Goal: Complete application form: Complete application form

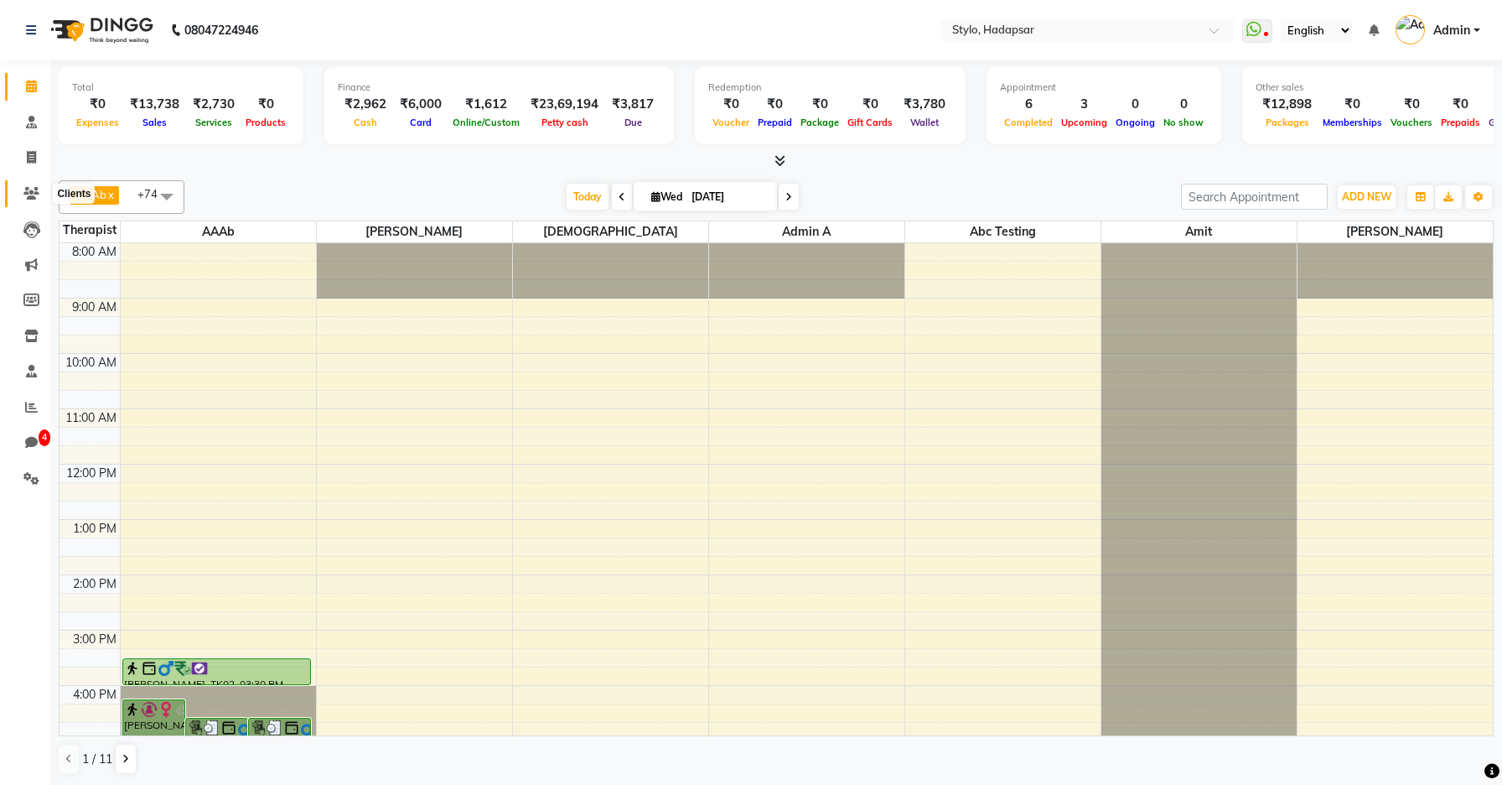
click at [26, 187] on icon at bounding box center [31, 193] width 16 height 13
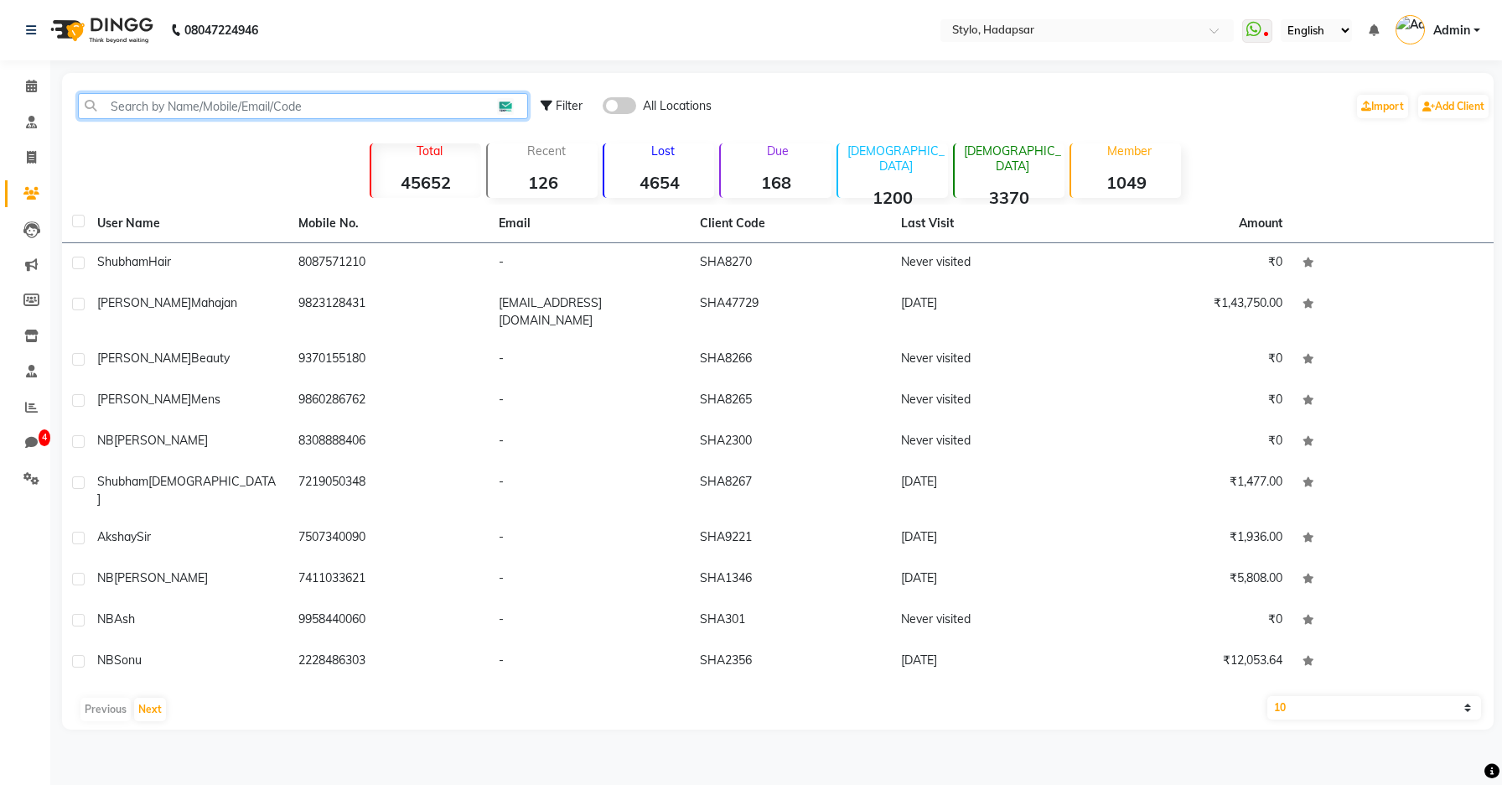
click at [224, 112] on input "text" at bounding box center [303, 106] width 450 height 26
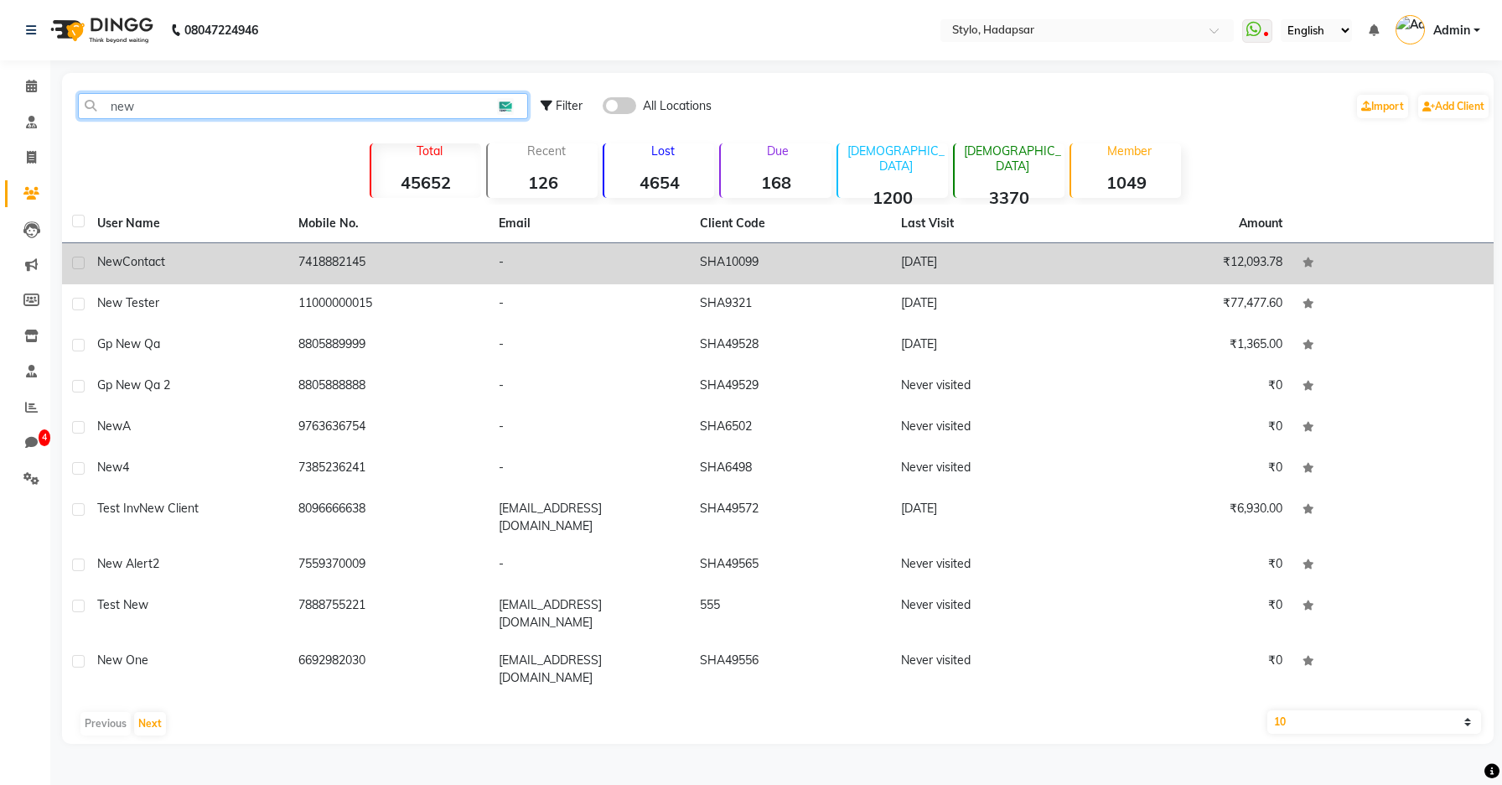
type input "new"
click at [194, 259] on div "New Contact" at bounding box center [187, 262] width 181 height 18
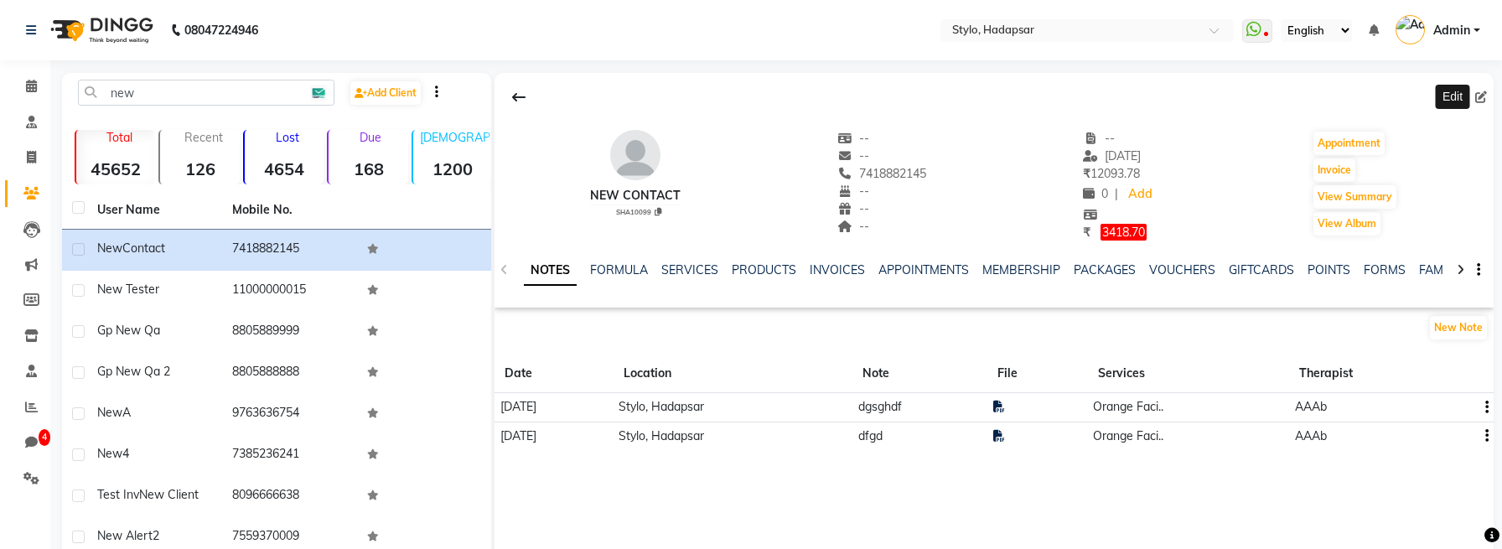
click at [1485, 96] on icon at bounding box center [1481, 97] width 12 height 12
select select "22"
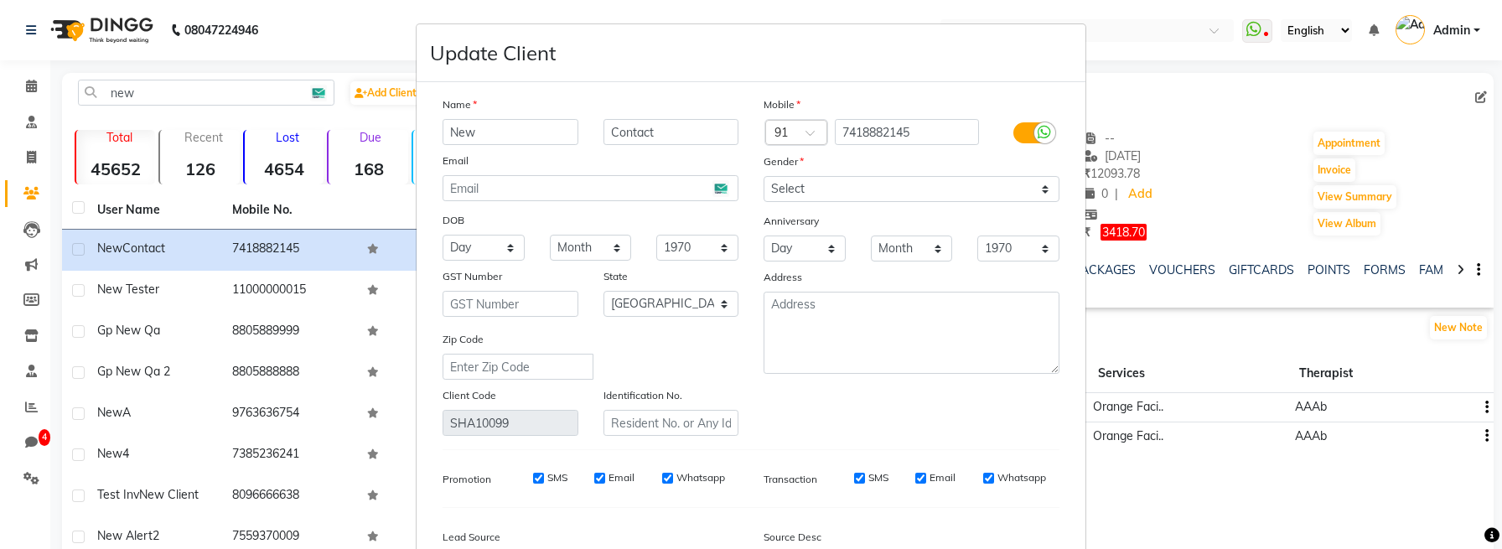
scroll to position [257, 0]
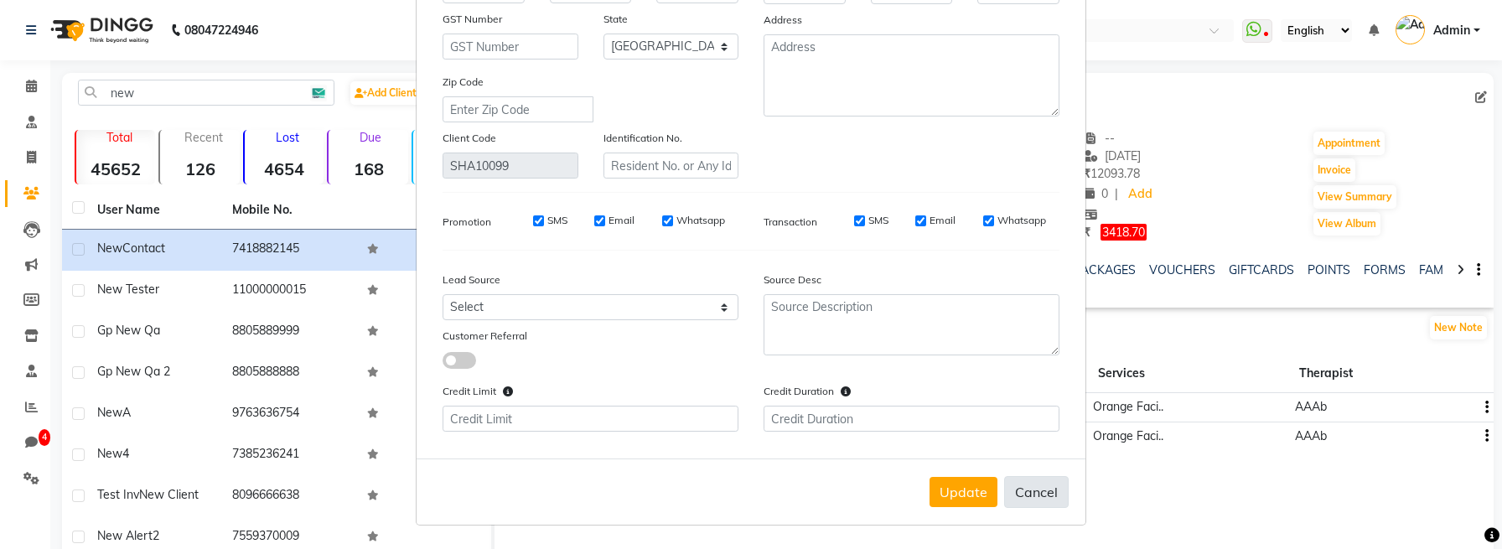
click at [1043, 491] on button "Cancel" at bounding box center [1036, 492] width 65 height 32
select select
select select "null"
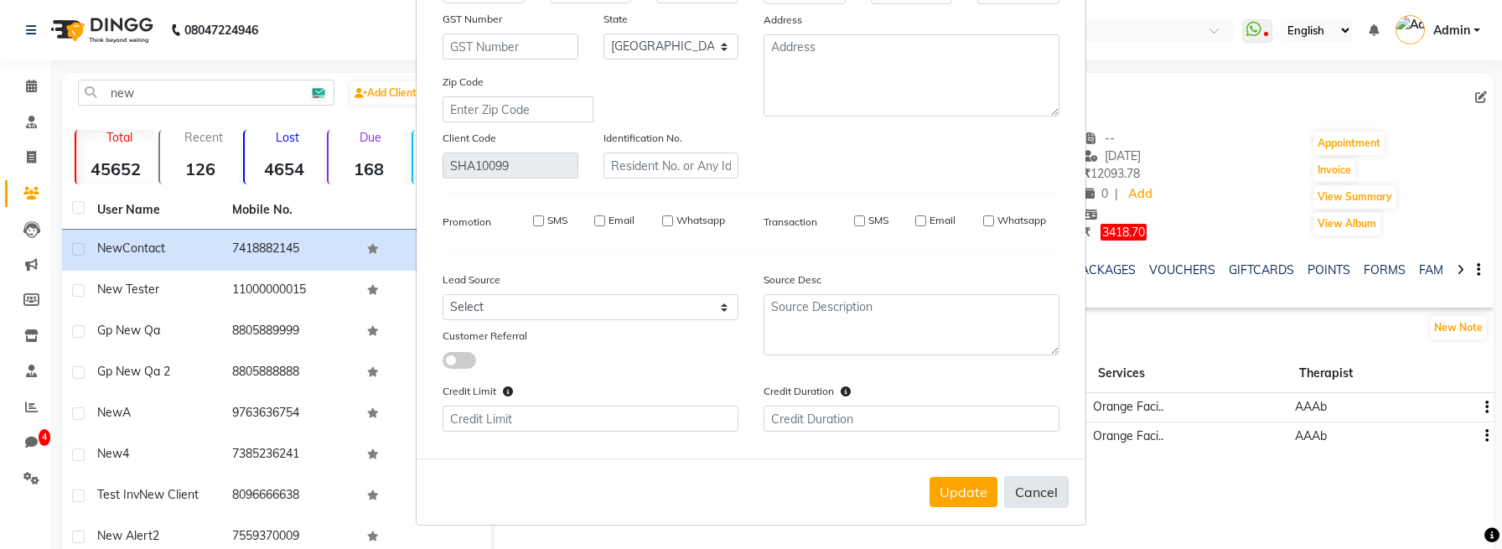
select select
checkbox input "false"
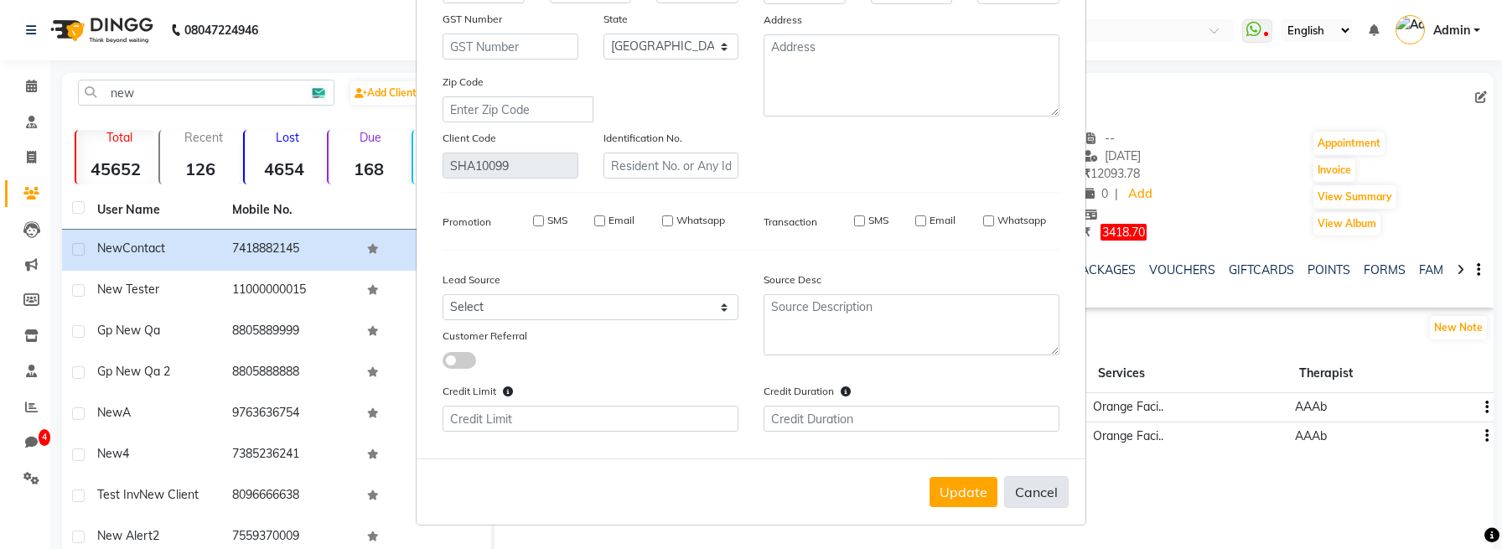
checkbox input "false"
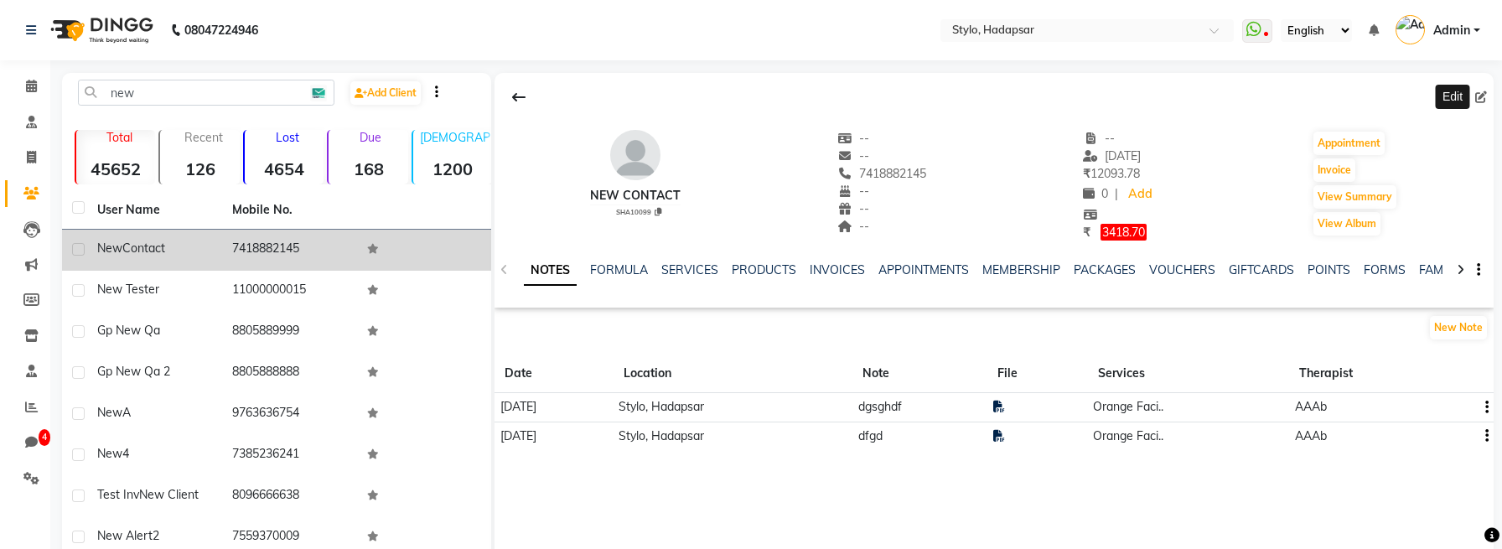
click at [198, 263] on td "New Contact" at bounding box center [154, 250] width 135 height 41
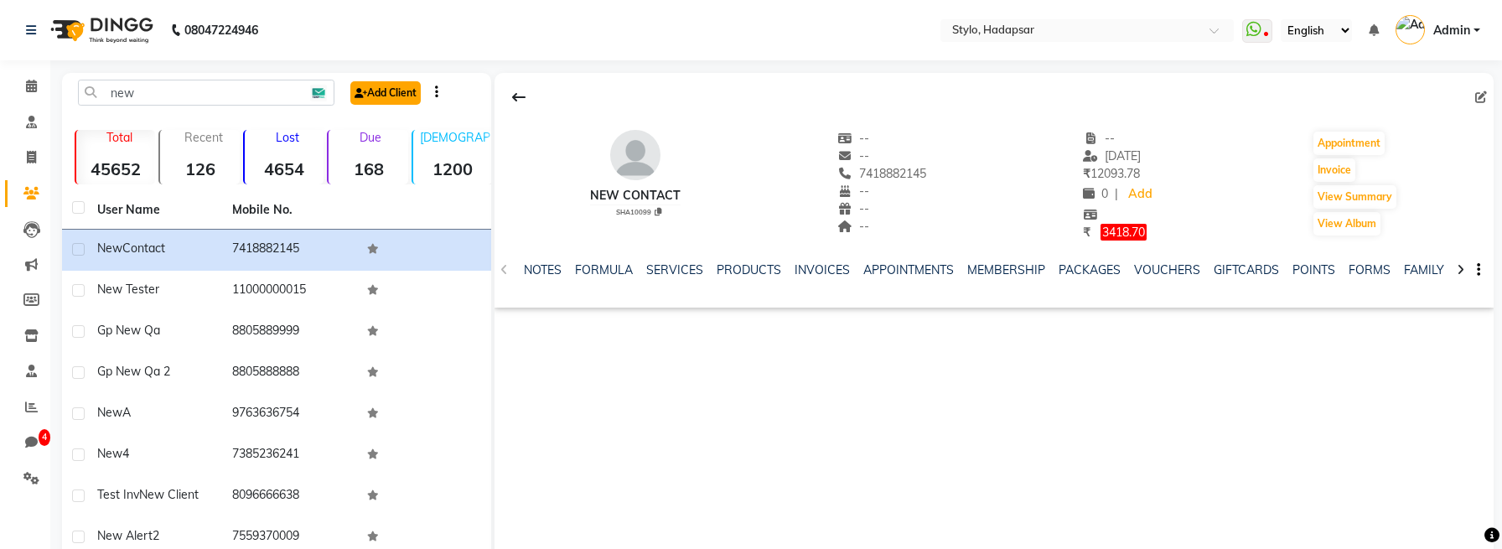
click at [365, 91] on icon at bounding box center [361, 93] width 13 height 10
select select "22"
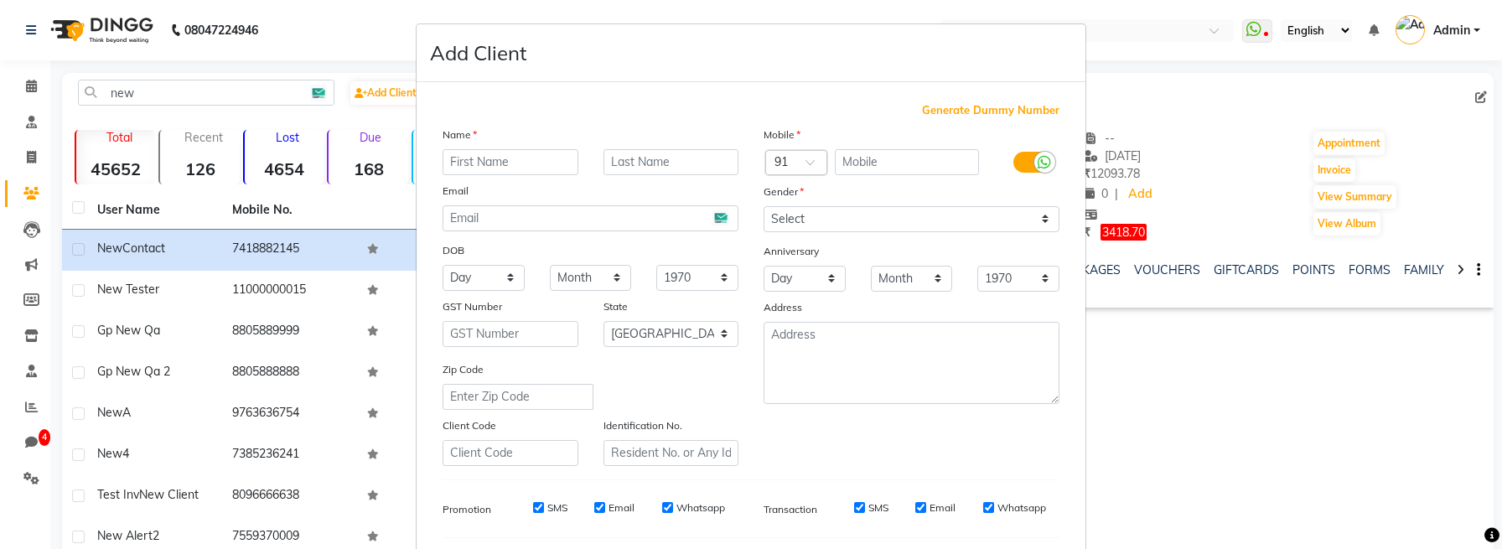
scroll to position [287, 0]
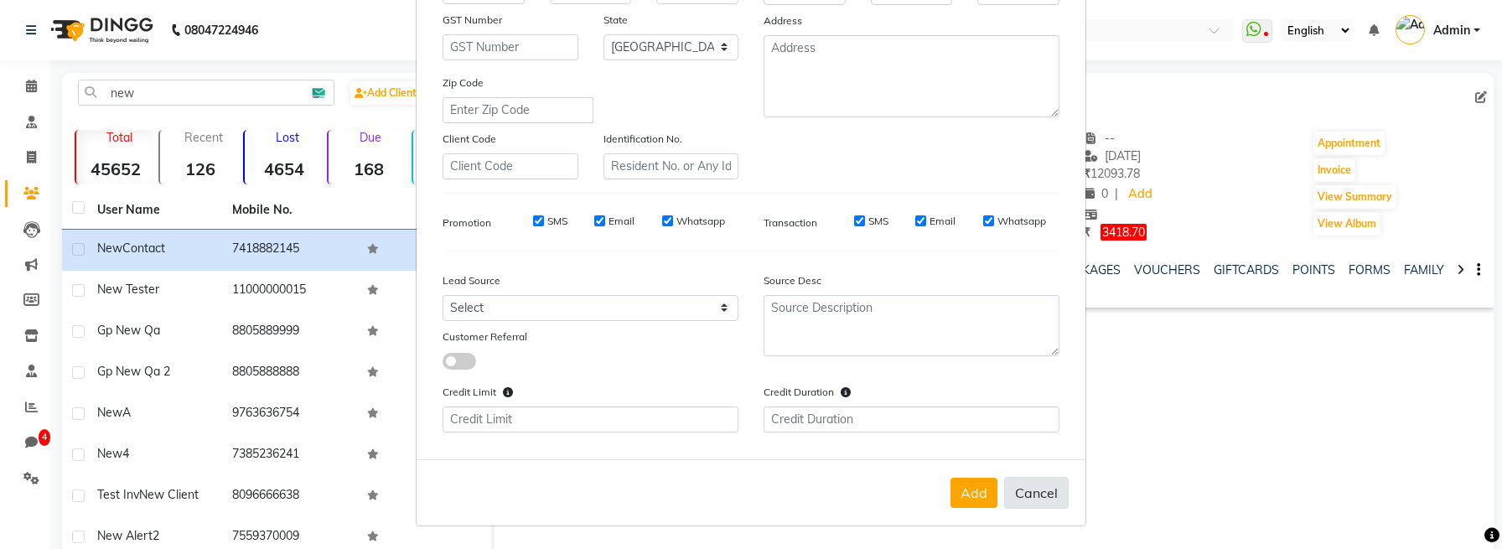
click at [1063, 494] on button "Cancel" at bounding box center [1036, 493] width 65 height 32
select select
select select "null"
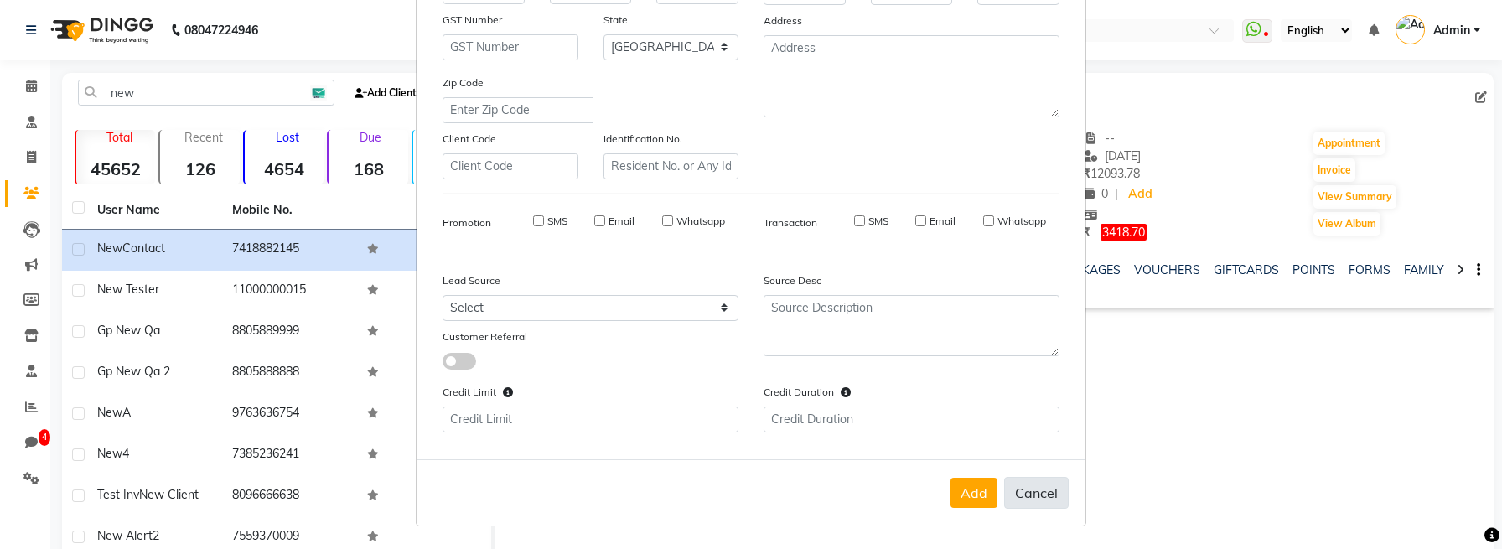
select select
checkbox input "false"
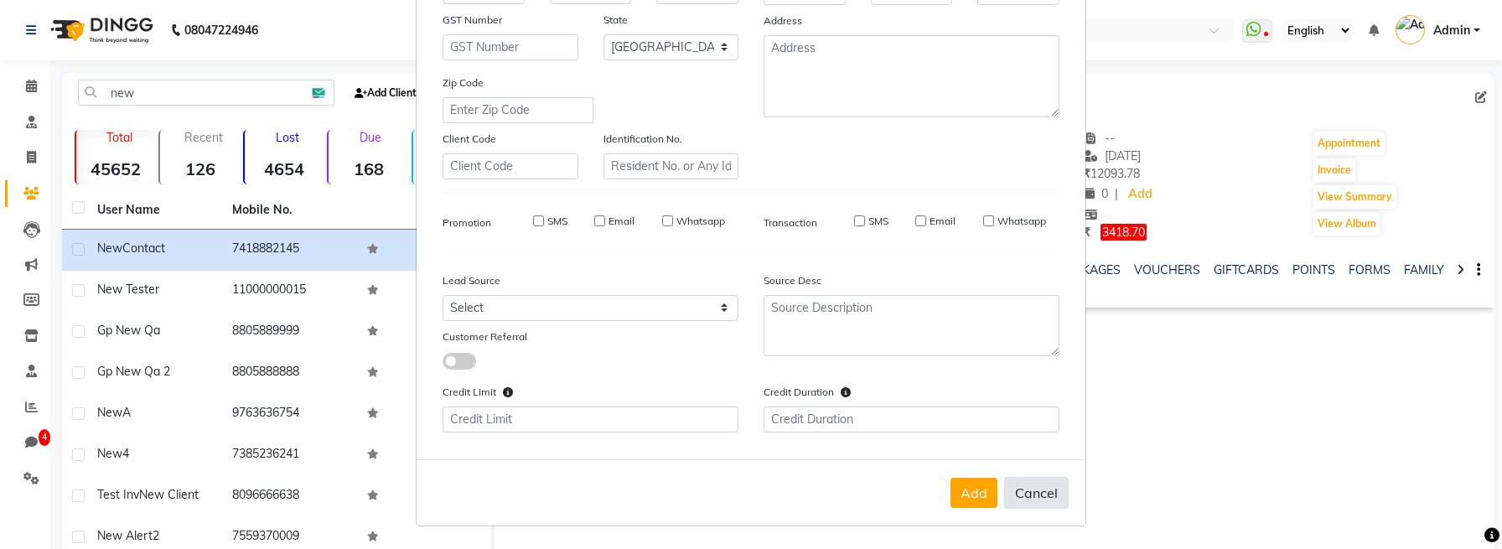
checkbox input "false"
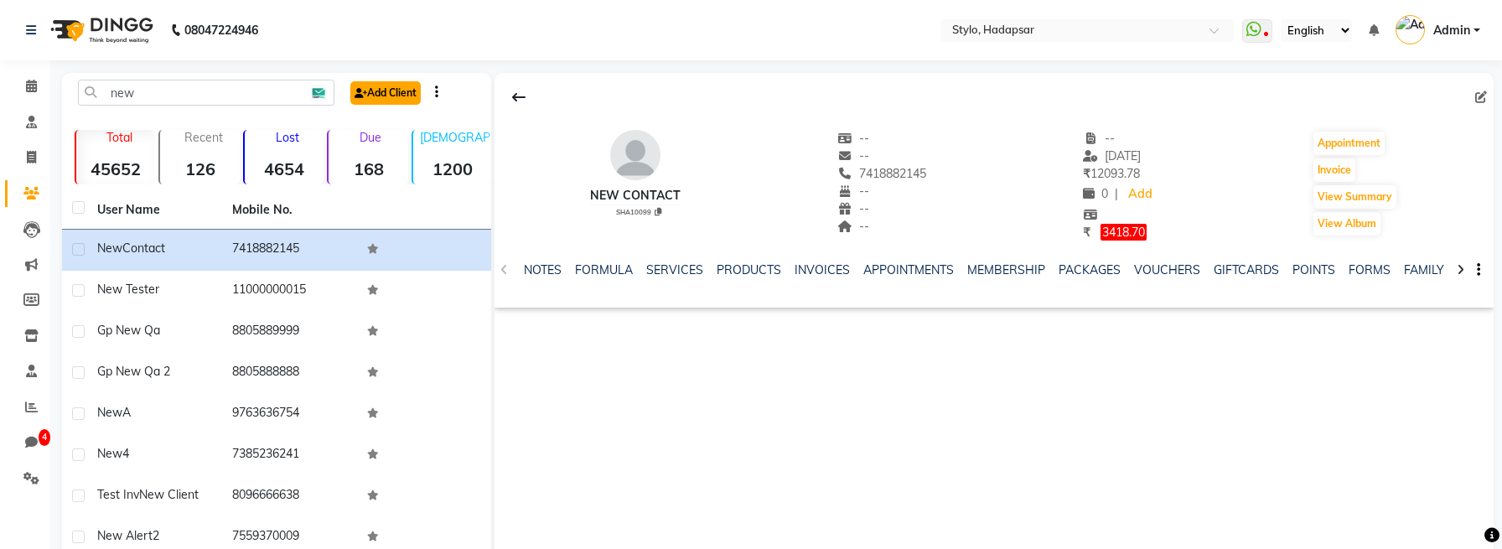
click at [375, 97] on link "Add Client" at bounding box center [385, 92] width 70 height 23
select select "22"
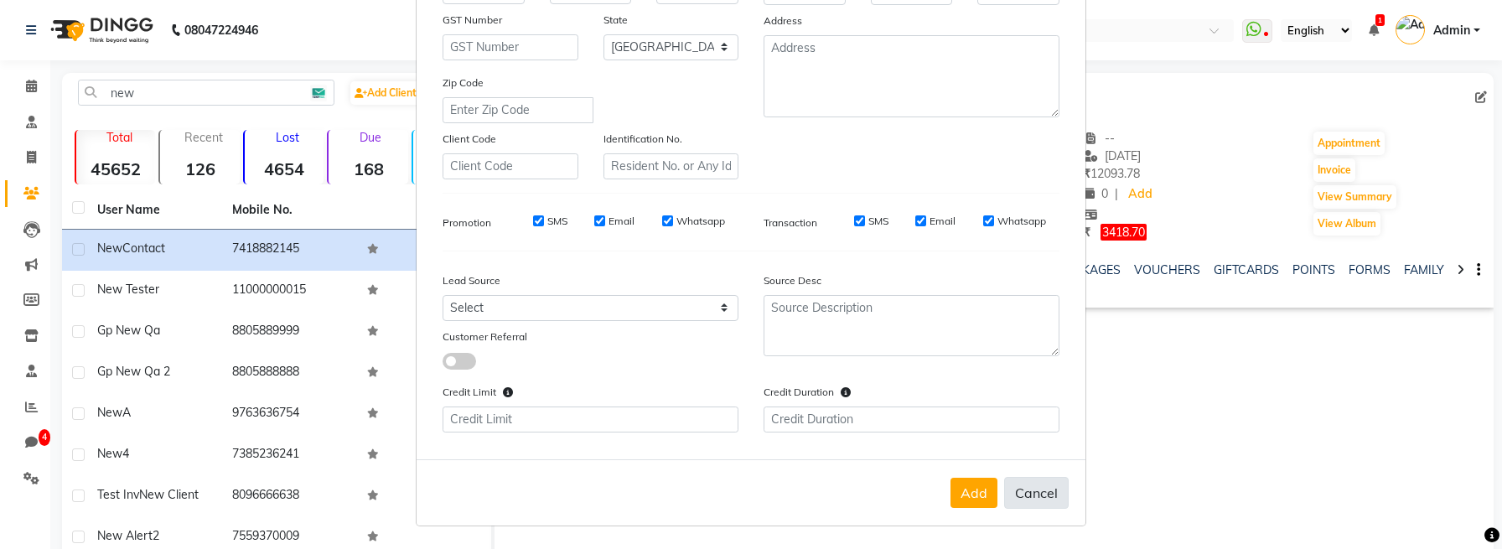
click at [1038, 477] on button "Cancel" at bounding box center [1036, 493] width 65 height 32
select select
select select "null"
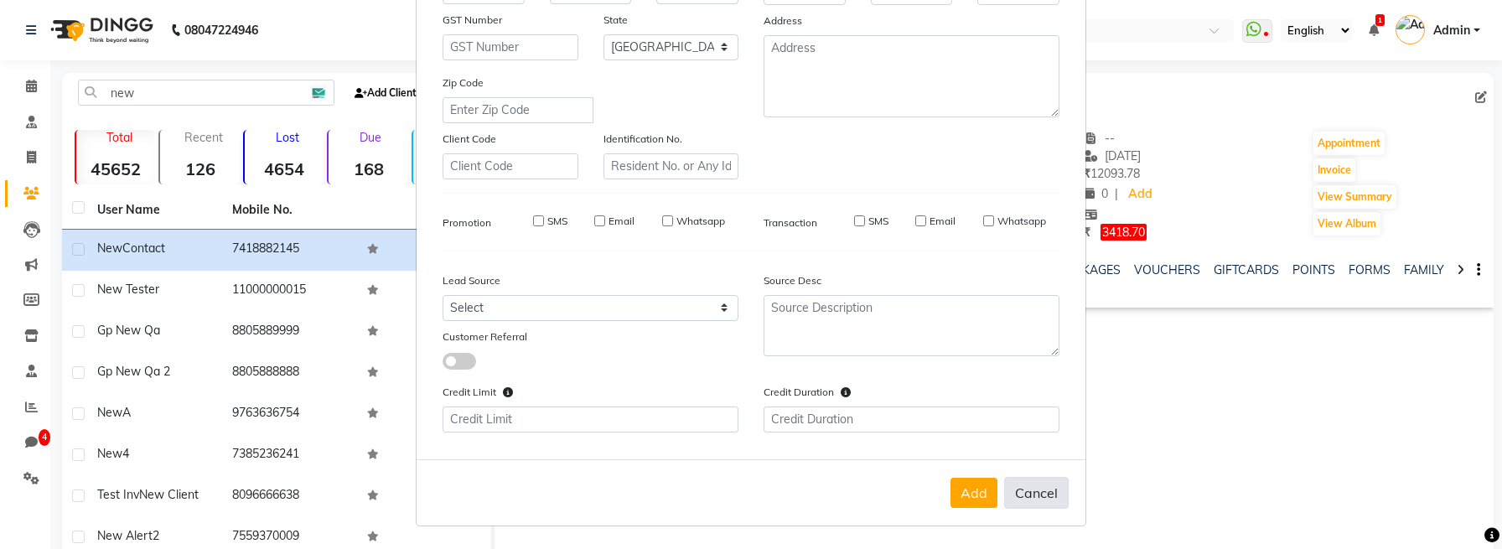
select select
checkbox input "false"
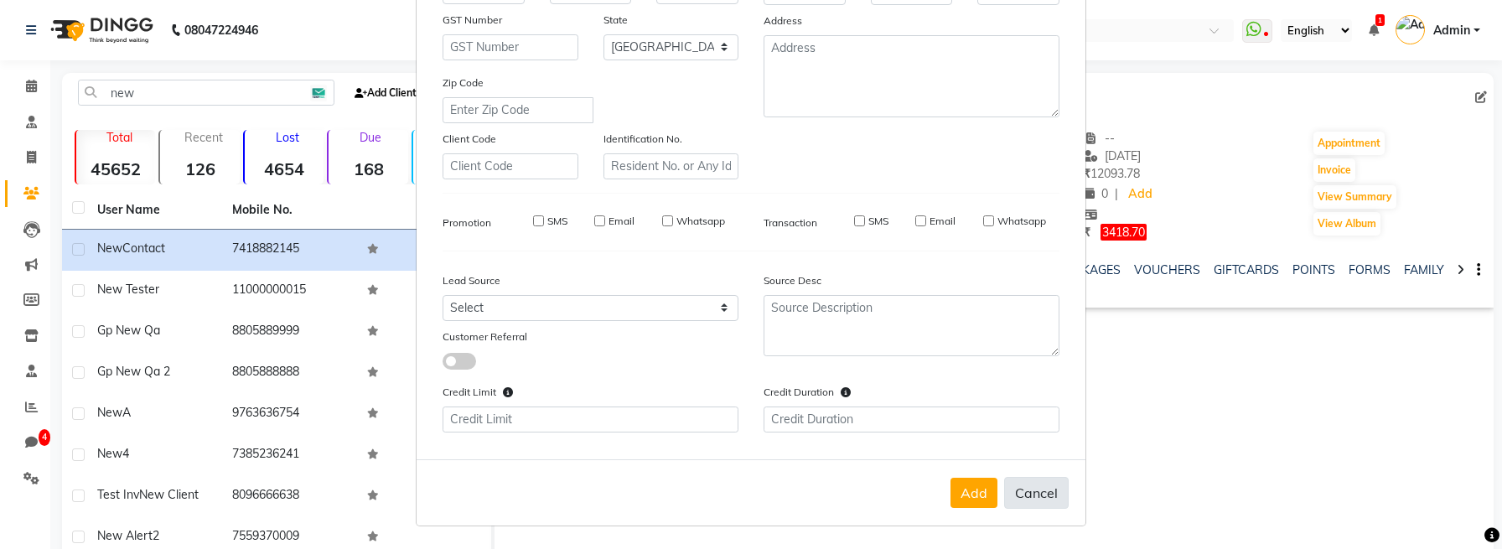
checkbox input "false"
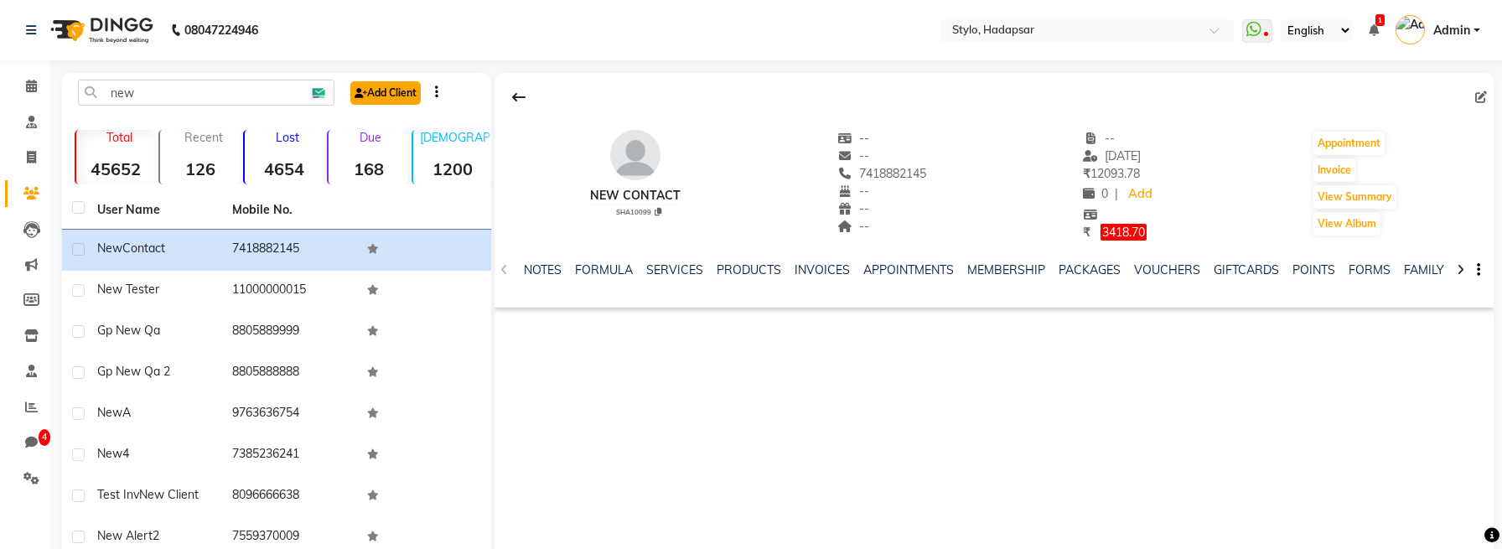
click at [400, 99] on link "Add Client" at bounding box center [385, 92] width 70 height 23
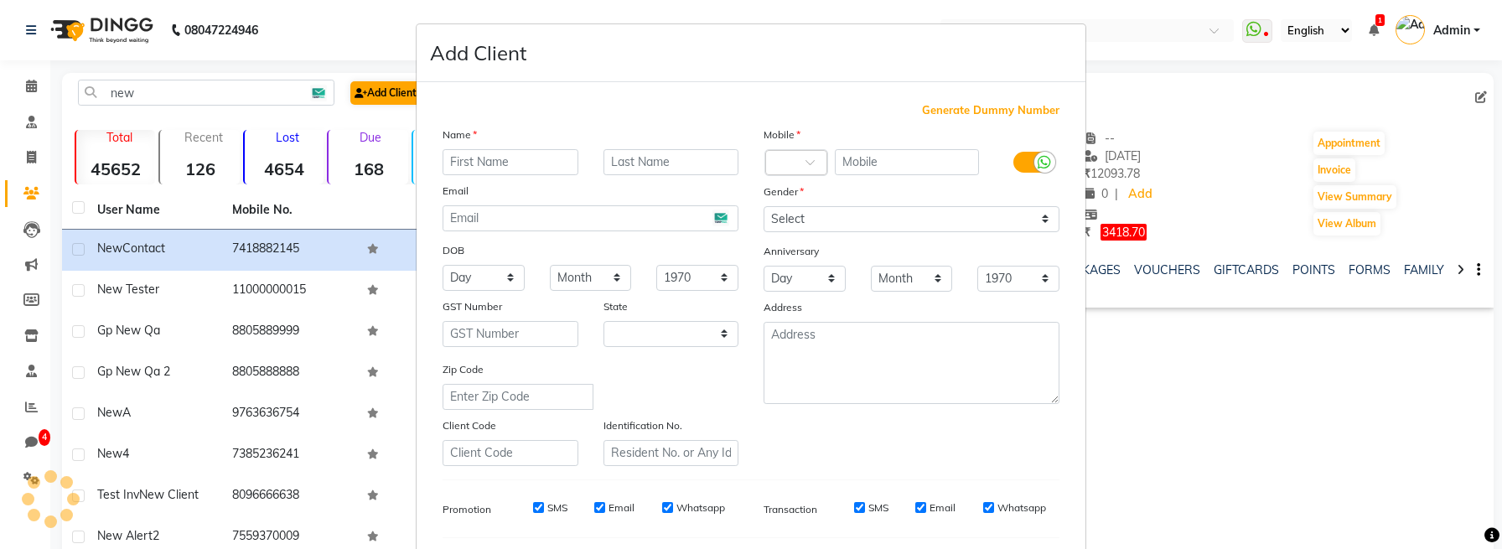
select select "22"
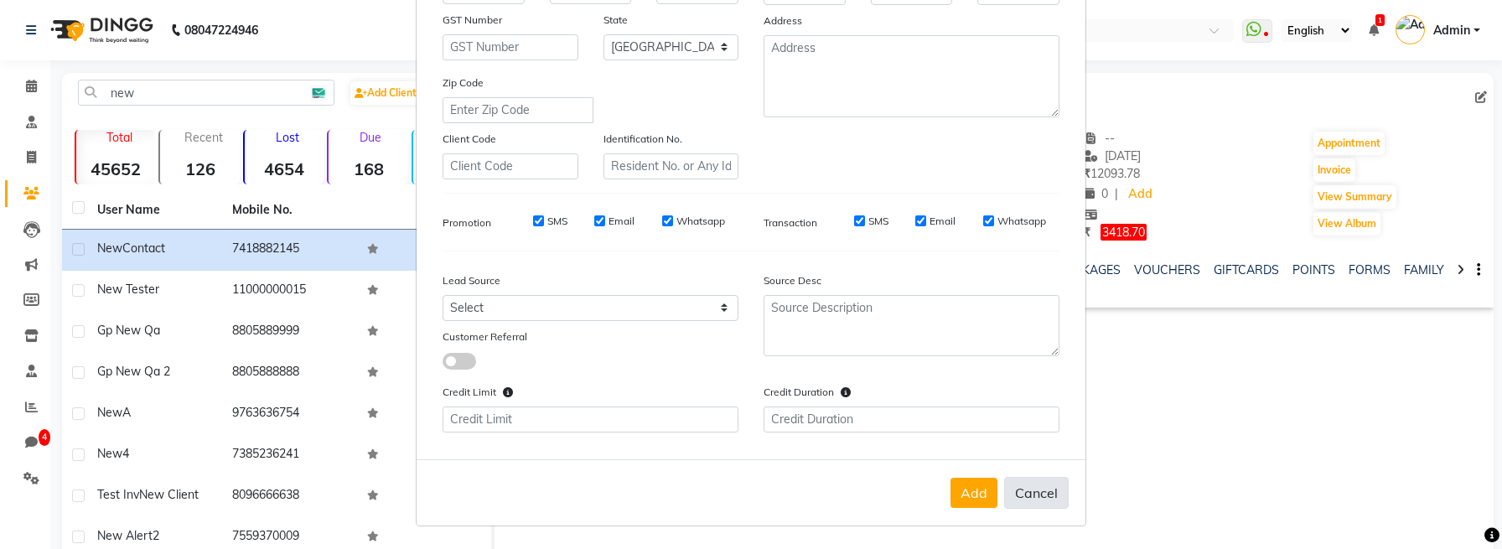
click at [1032, 503] on button "Cancel" at bounding box center [1036, 493] width 65 height 32
select select
select select "null"
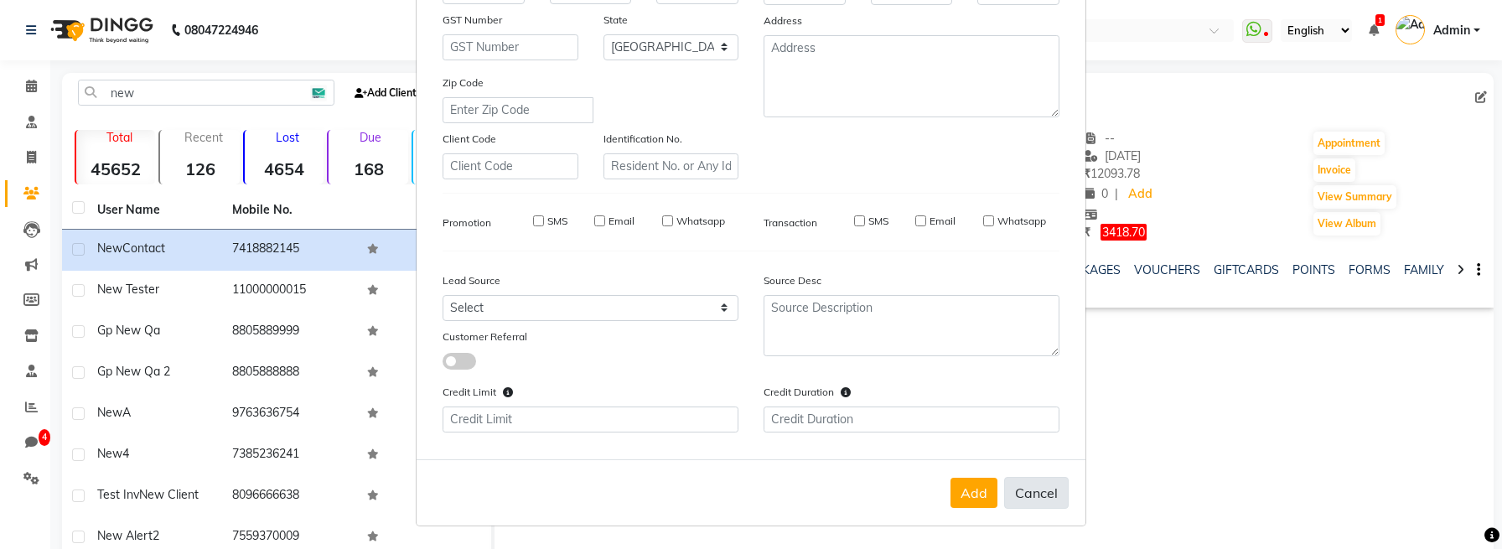
select select
checkbox input "false"
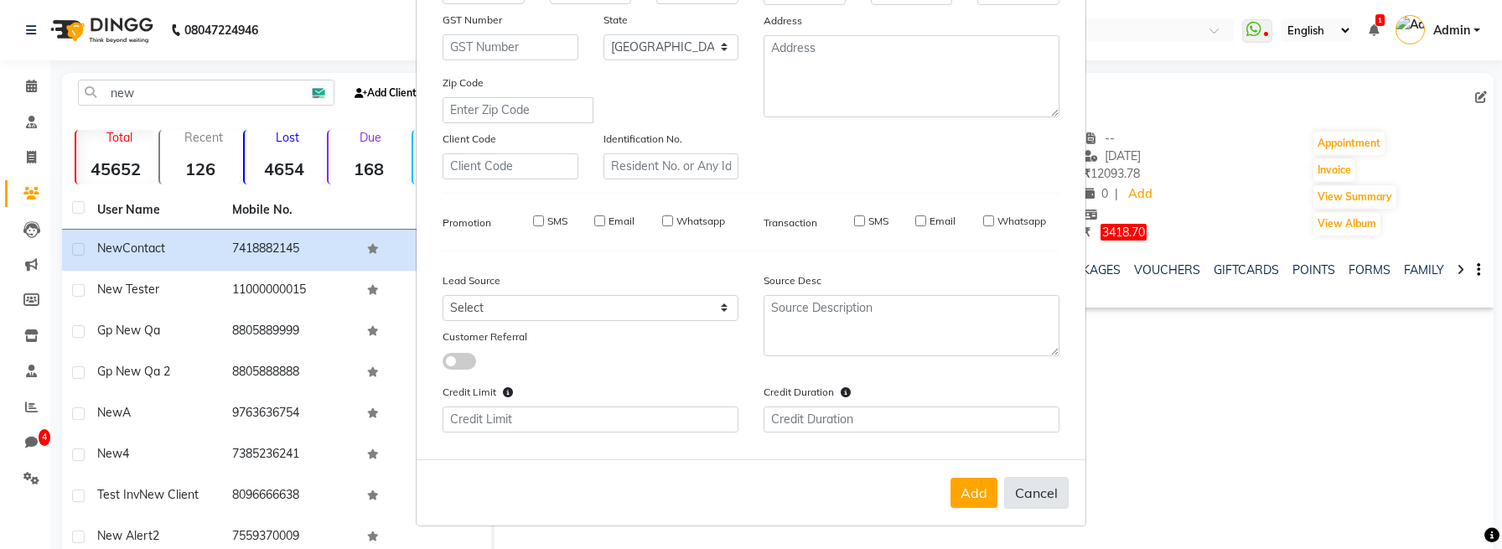
checkbox input "false"
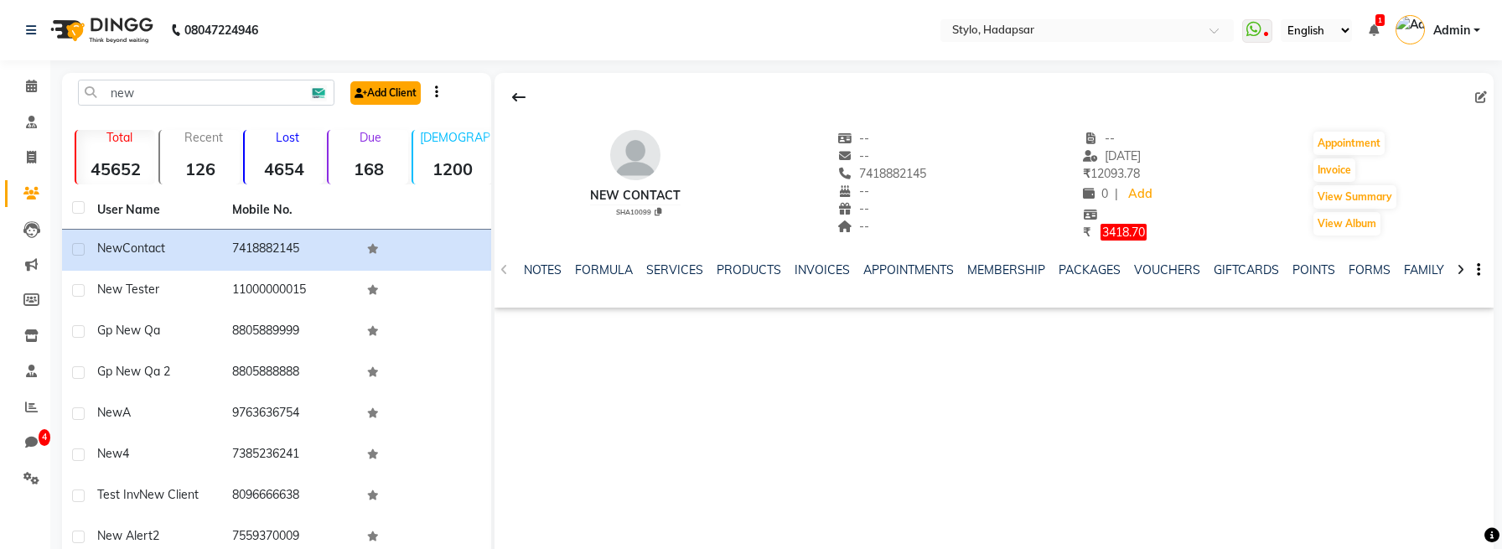
click at [380, 100] on link "Add Client" at bounding box center [385, 92] width 70 height 23
select select
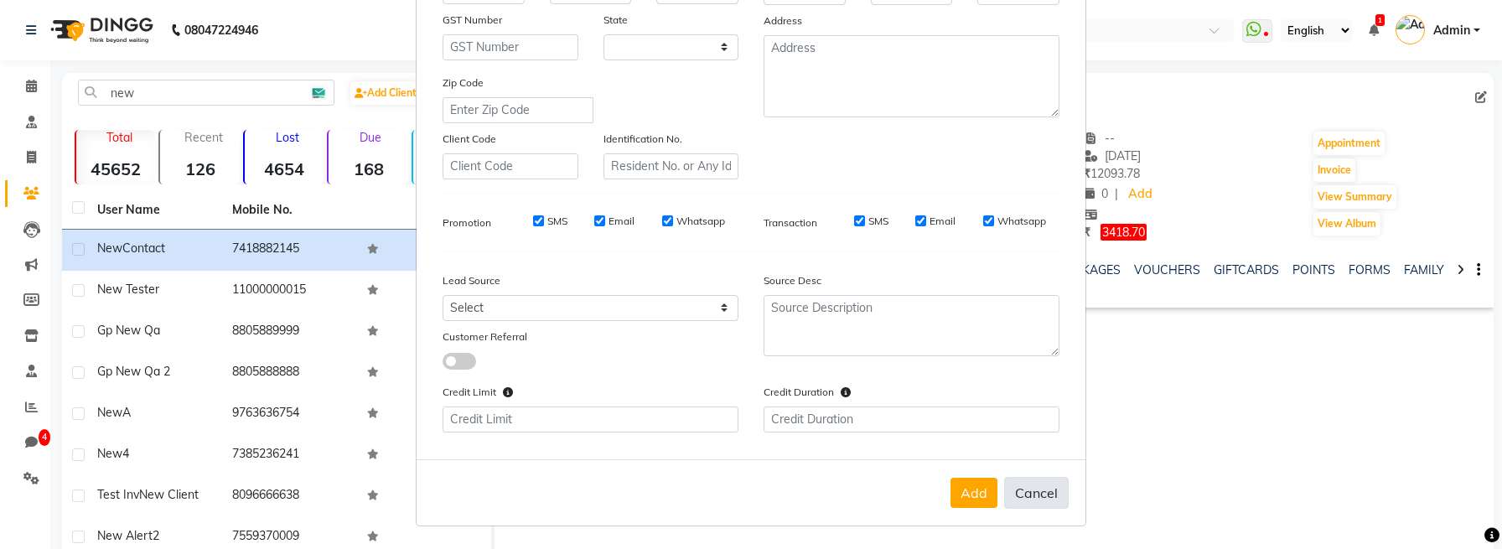
click at [1044, 500] on button "Cancel" at bounding box center [1036, 493] width 65 height 32
select select
select select "null"
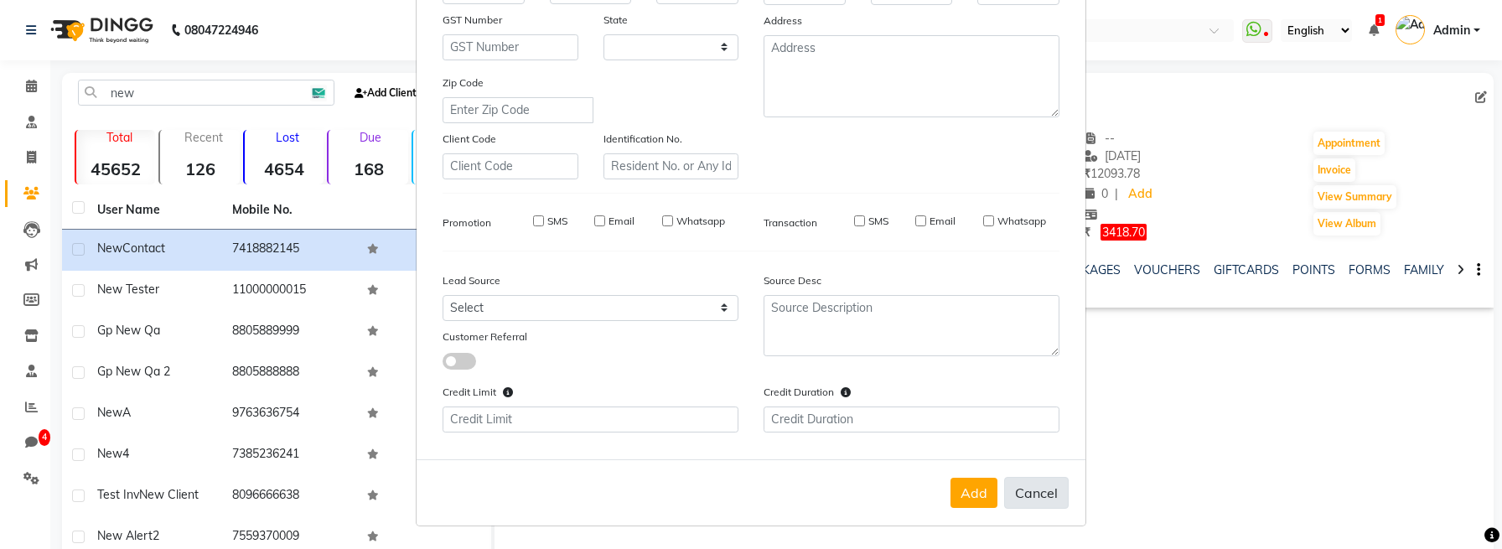
select select
checkbox input "false"
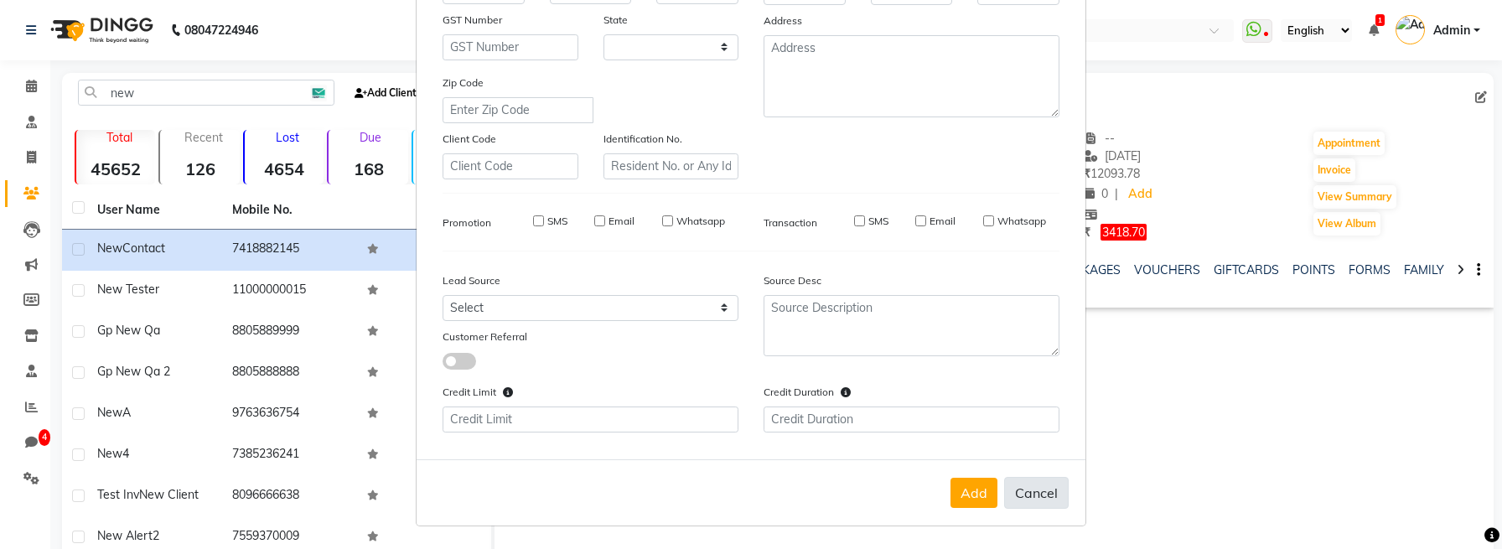
checkbox input "false"
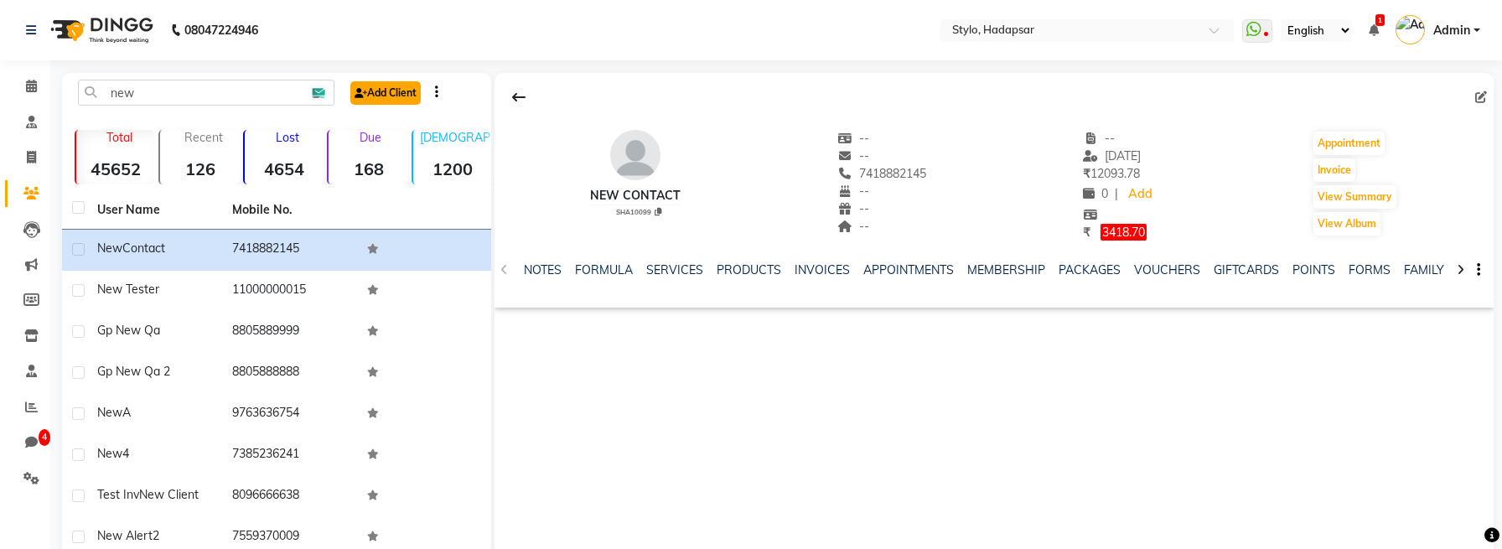
click at [386, 86] on link "Add Client" at bounding box center [385, 92] width 70 height 23
select select
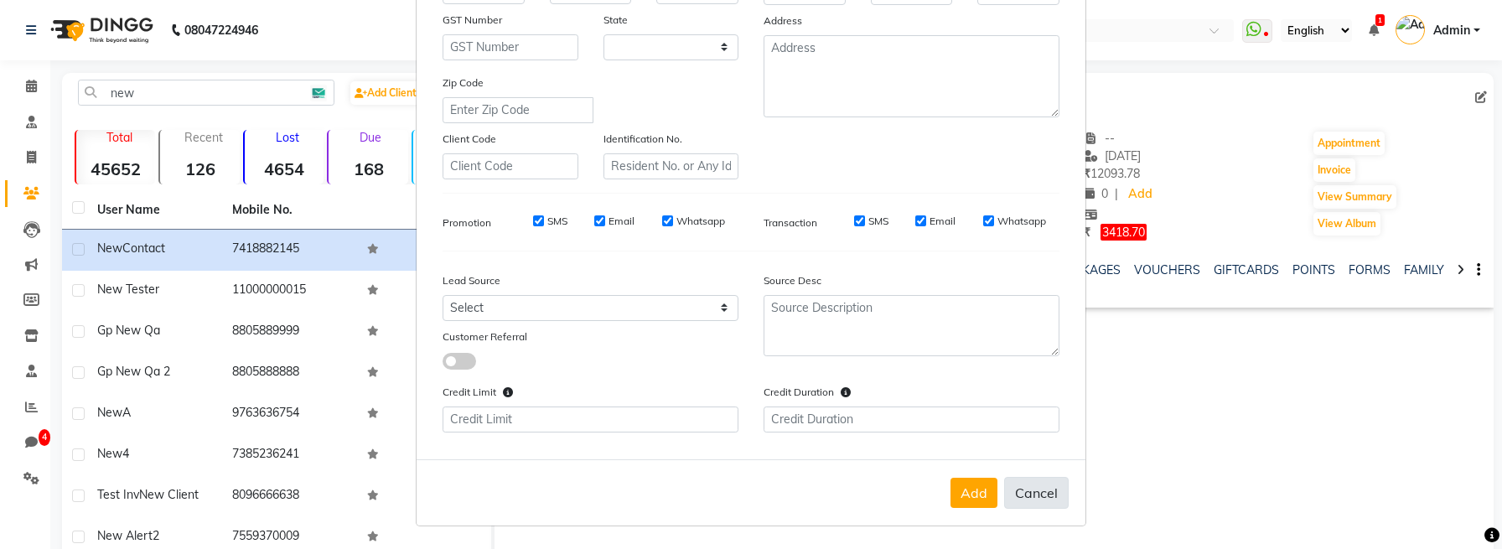
click at [1024, 498] on button "Cancel" at bounding box center [1036, 493] width 65 height 32
select select
select select "null"
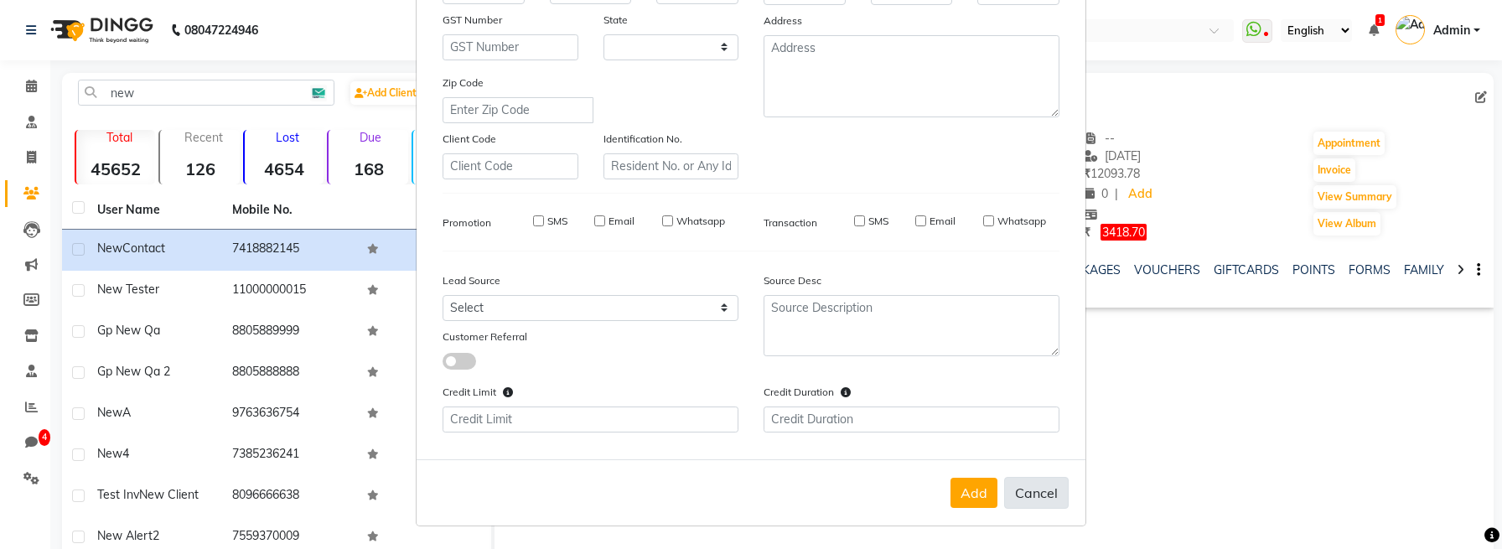
select select
checkbox input "false"
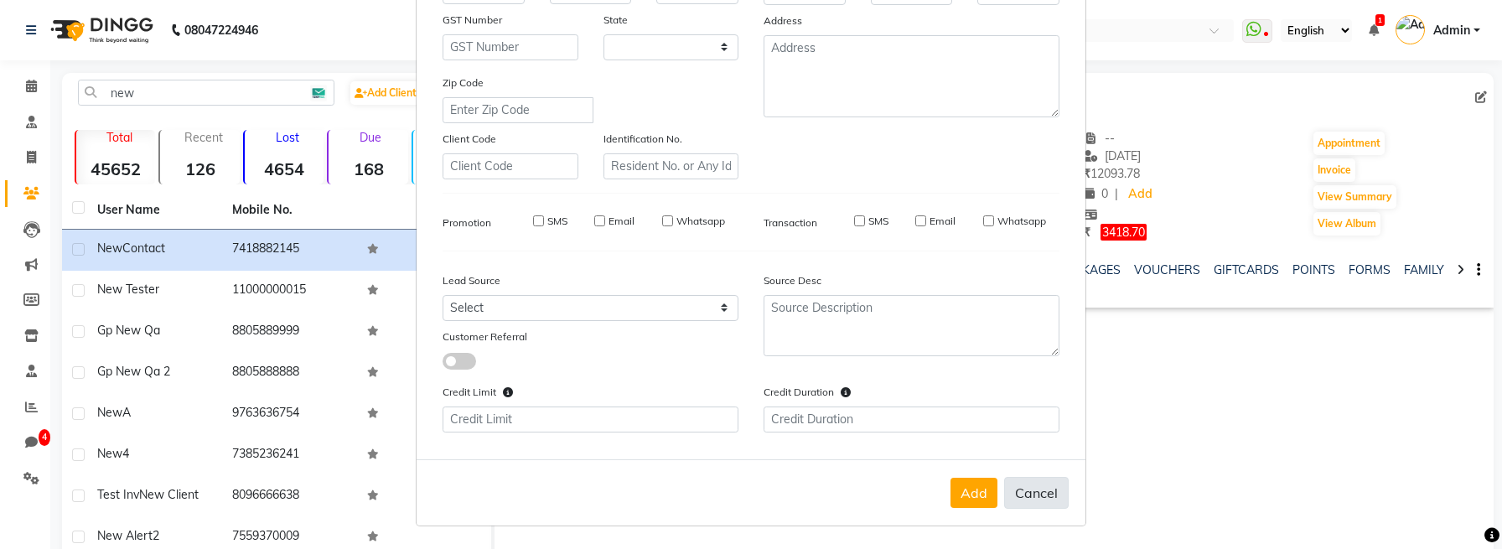
checkbox input "false"
